Goal: Task Accomplishment & Management: Use online tool/utility

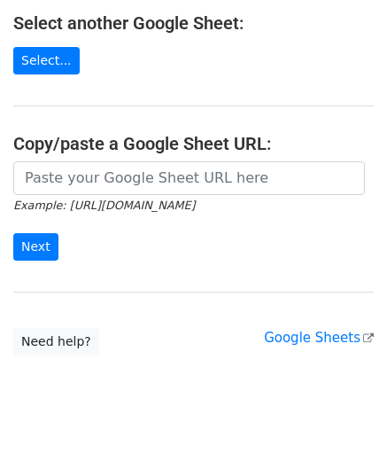
scroll to position [232, 0]
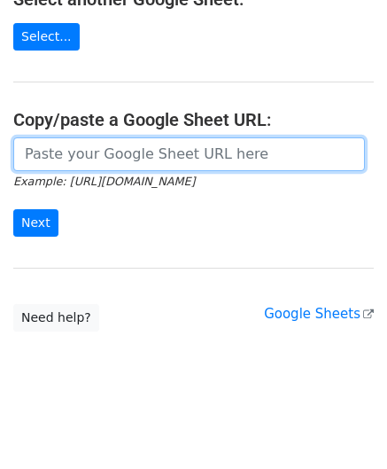
click at [98, 153] on input "url" at bounding box center [189, 154] width 352 height 34
paste input "[URL][DOMAIN_NAME]"
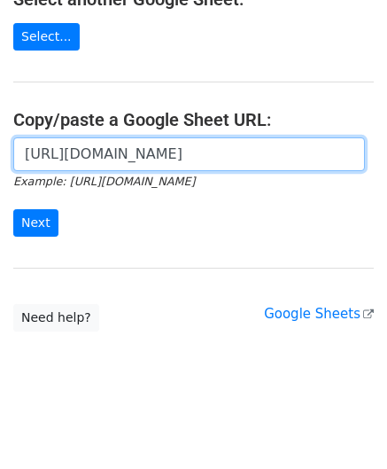
scroll to position [0, 395]
type input "[URL][DOMAIN_NAME]"
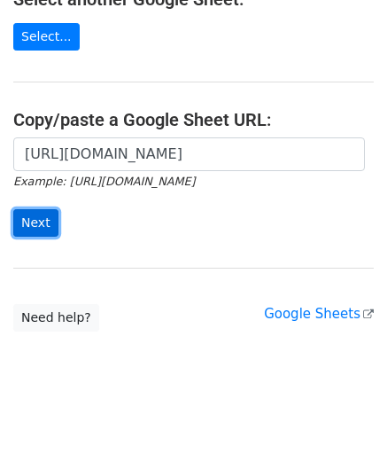
click at [41, 212] on input "Next" at bounding box center [35, 222] width 45 height 27
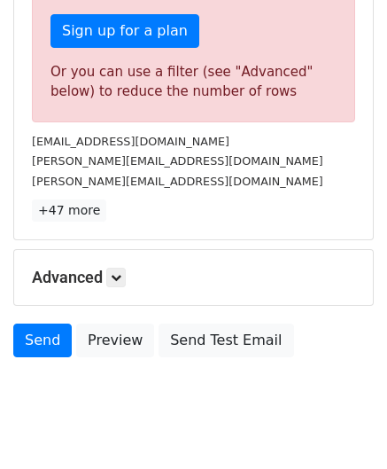
scroll to position [598, 0]
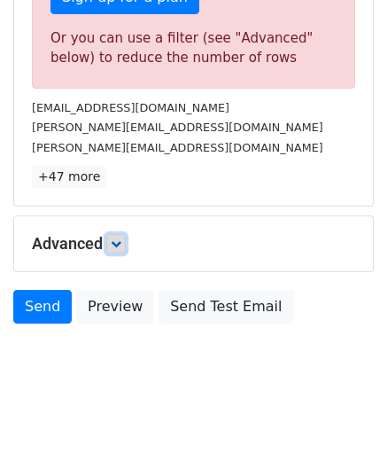
click at [118, 246] on link at bounding box center [116, 244] width 20 height 20
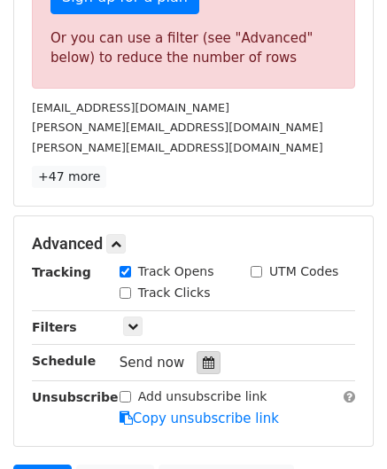
click at [204, 359] on icon at bounding box center [209, 362] width 12 height 12
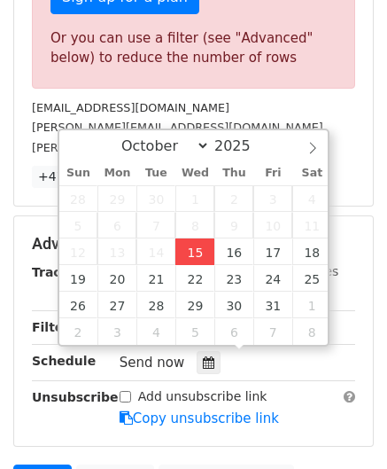
type input "2025-10-15 12:00"
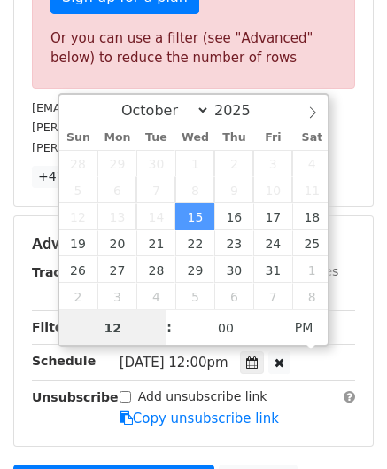
paste input "6"
type input "6"
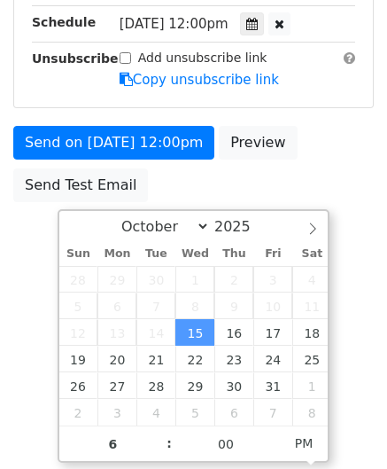
type input "2025-10-15 18:00"
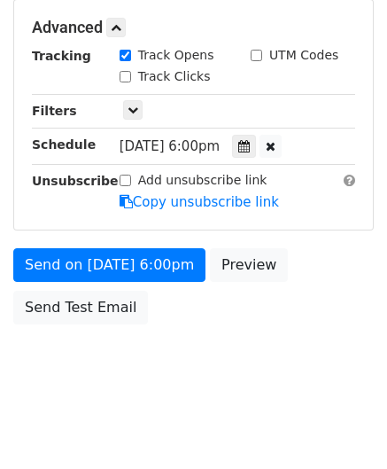
scroll to position [813, 0]
